Goal: Navigation & Orientation: Find specific page/section

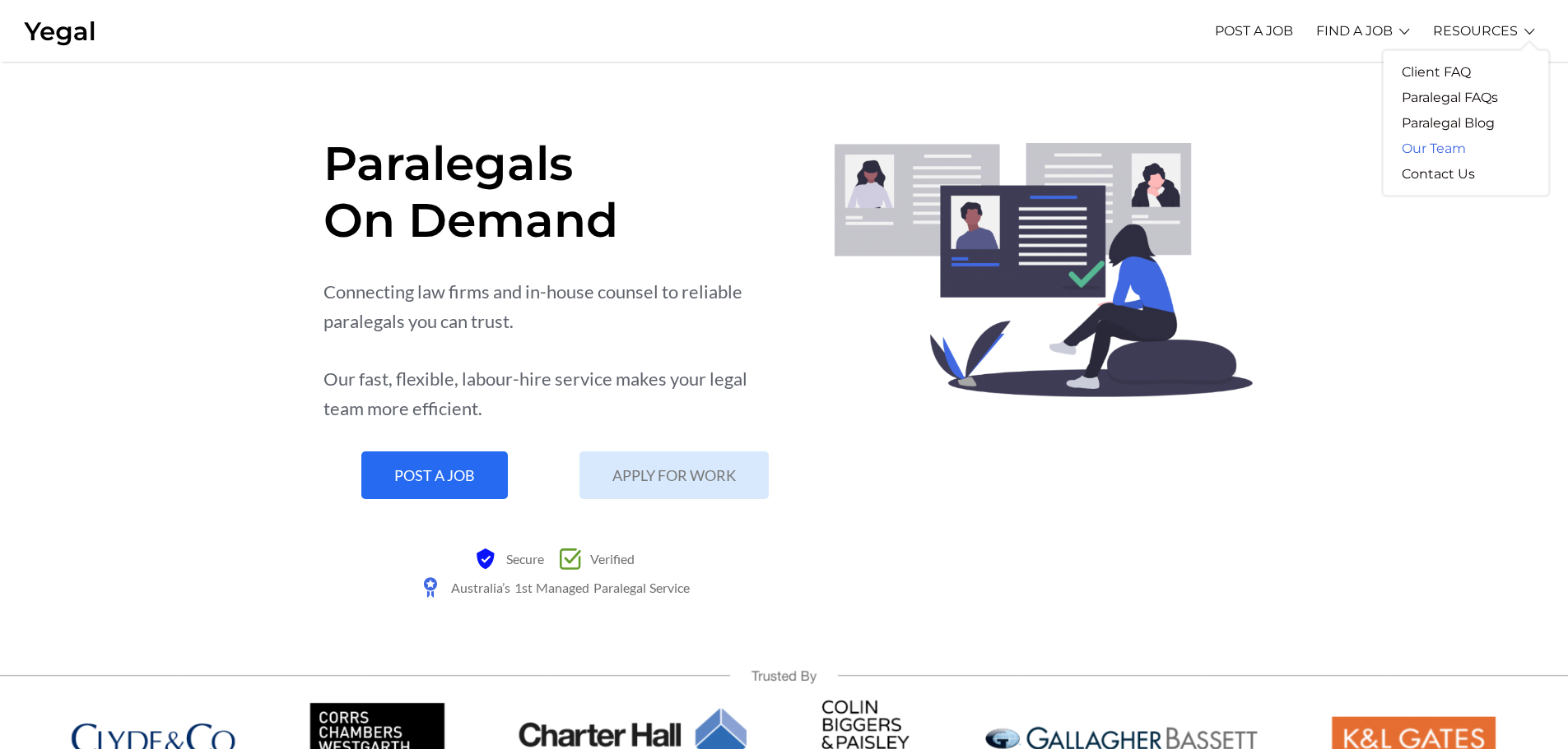
click at [1454, 139] on link "Our Team" at bounding box center [1433, 148] width 101 height 26
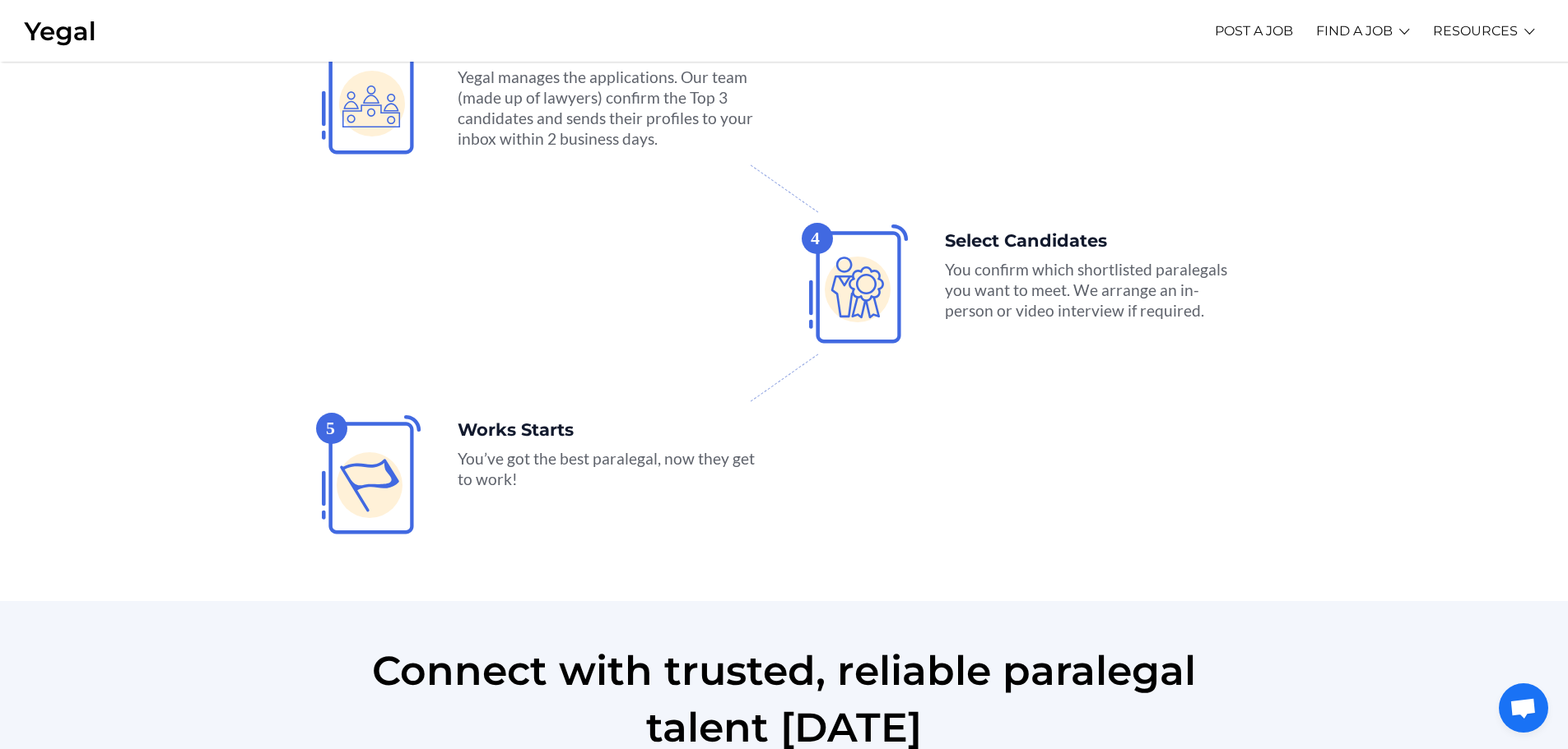
scroll to position [3699, 0]
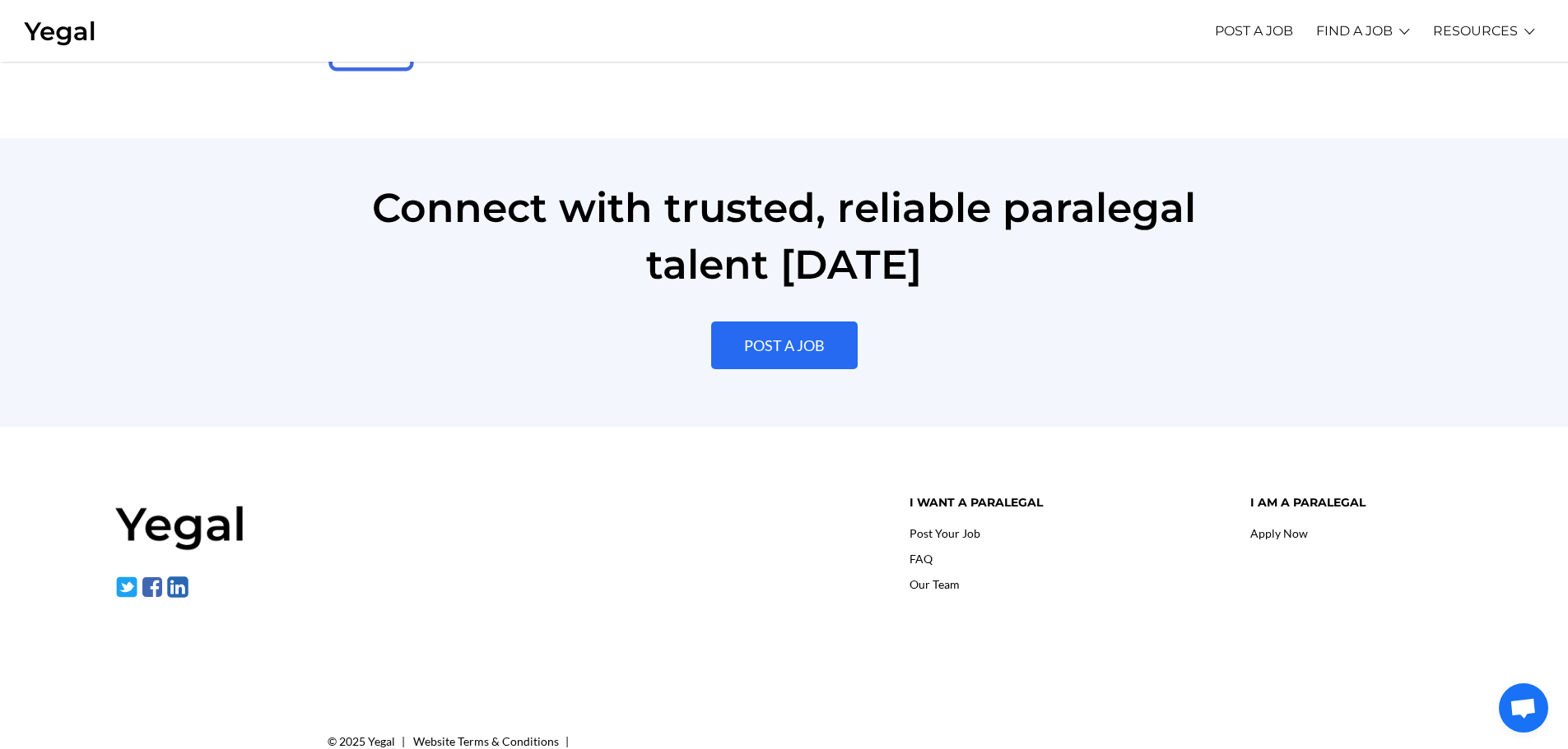
click at [937, 577] on link "Our Team" at bounding box center [934, 584] width 50 height 14
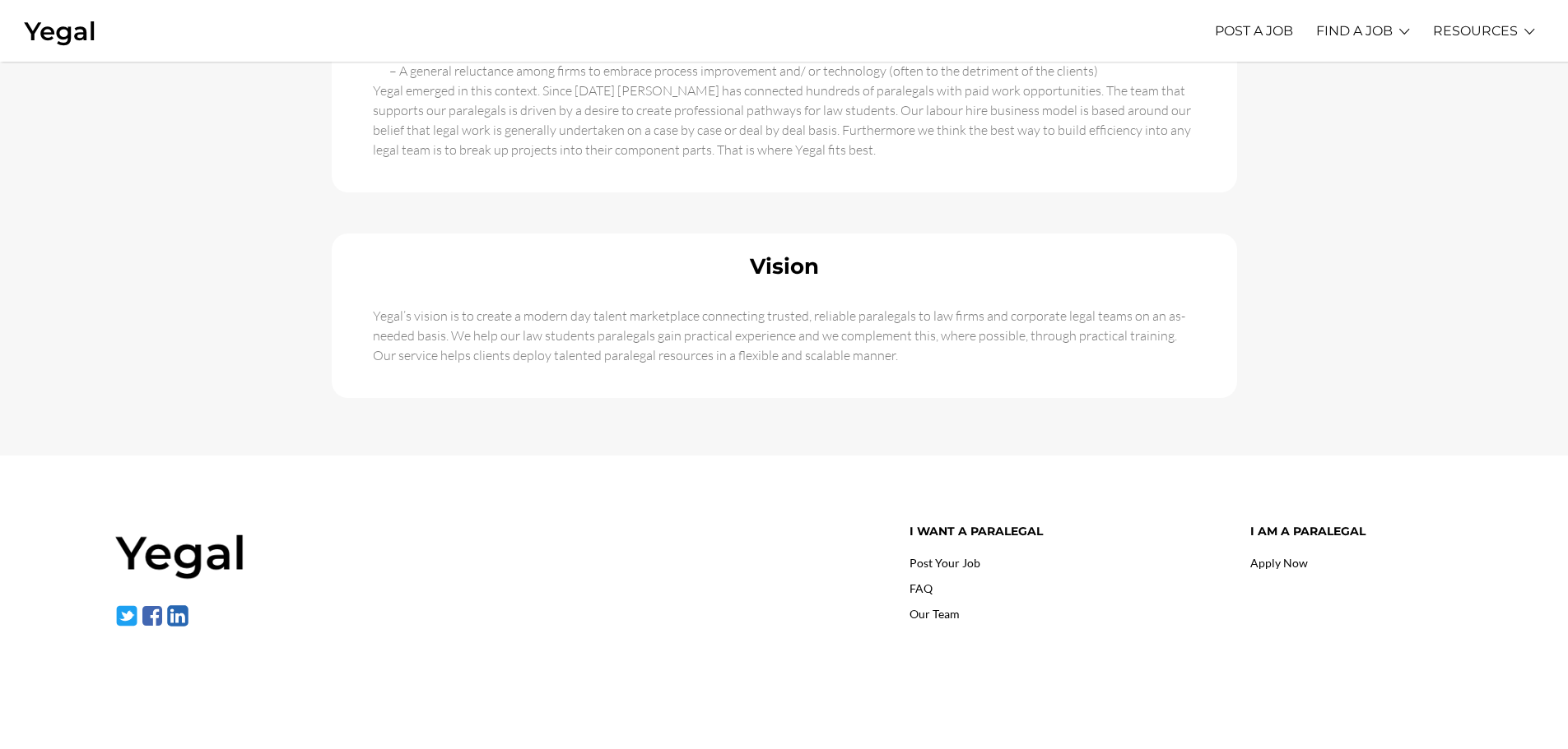
scroll to position [1041, 0]
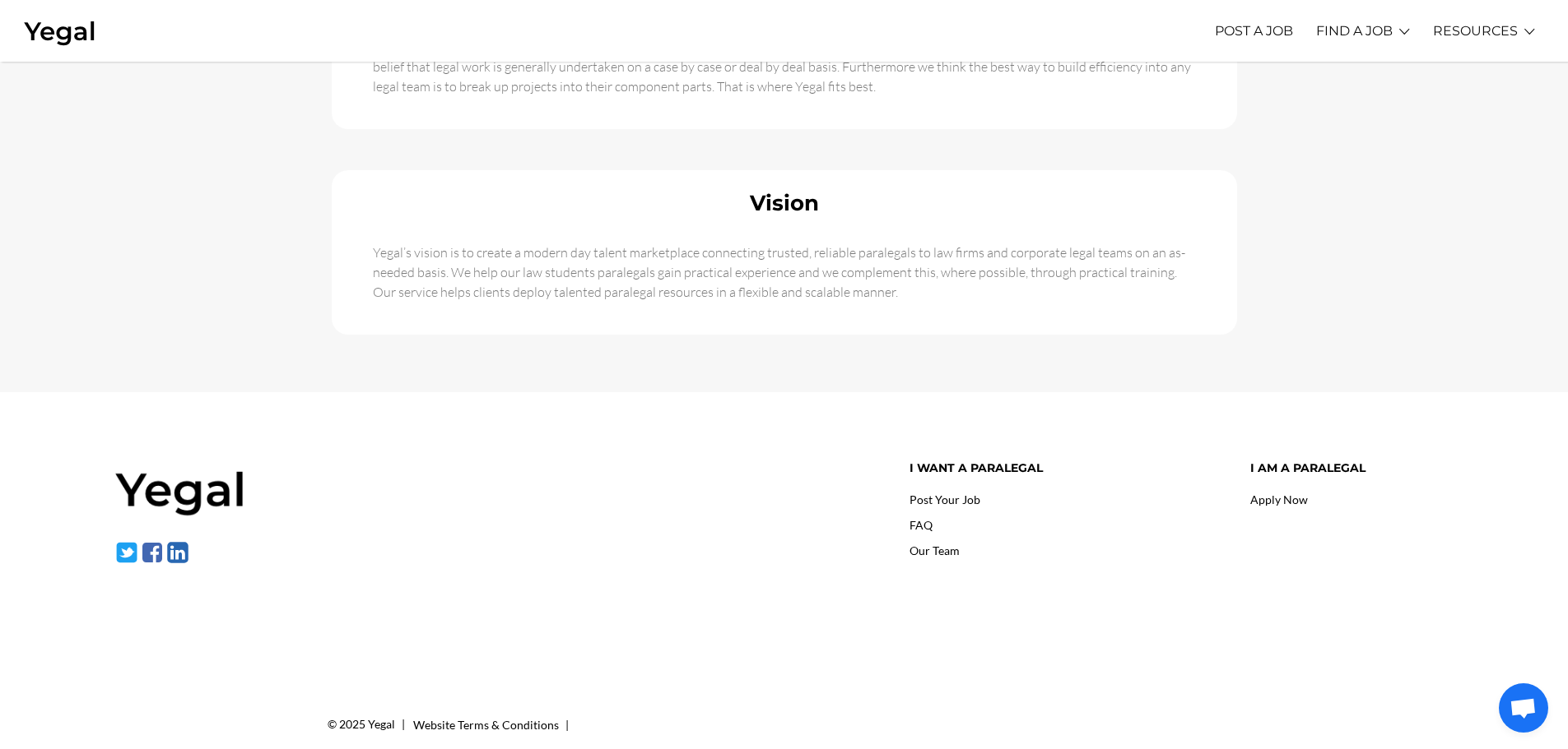
click at [184, 541] on img at bounding box center [177, 553] width 23 height 23
